Goal: Task Accomplishment & Management: Manage account settings

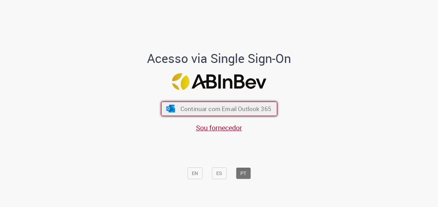
click at [202, 109] on span "Continuar com Email Outlook 365" at bounding box center [225, 109] width 91 height 8
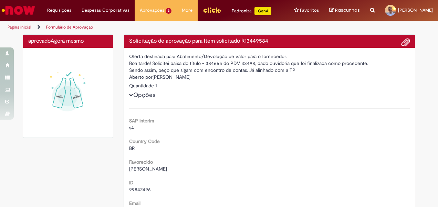
drag, startPoint x: 127, startPoint y: 61, endPoint x: 296, endPoint y: 81, distance: 169.8
drag, startPoint x: 296, startPoint y: 81, endPoint x: 296, endPoint y: 90, distance: 9.6
click at [296, 89] on div "Quantidade 1" at bounding box center [269, 85] width 281 height 7
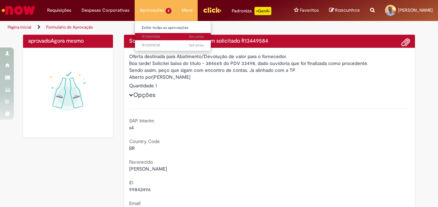
click at [146, 34] on span "2m atrás 2 minutos atrás R13449584" at bounding box center [173, 37] width 62 height 6
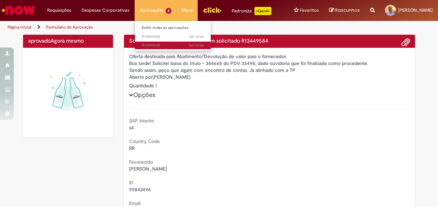
click at [149, 46] on span "16d atrás 16 dias atrás R13399230" at bounding box center [173, 46] width 62 height 6
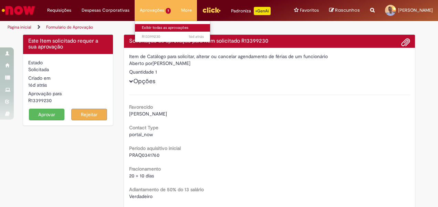
click at [146, 27] on link "Exibir todas as aprovações" at bounding box center [173, 28] width 76 height 8
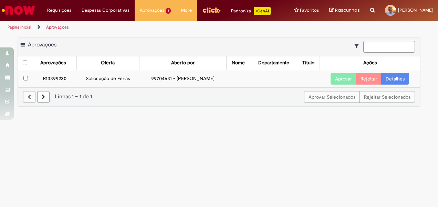
click at [231, 137] on main "Aprovações Exportar como PDF Exportar como Excel Exportar como CSV Aprovações A…" at bounding box center [219, 120] width 438 height 173
